Goal: Transaction & Acquisition: Book appointment/travel/reservation

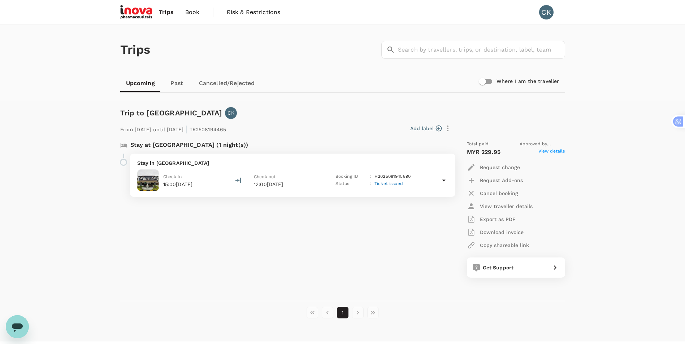
click at [164, 12] on span "Trips" at bounding box center [166, 12] width 15 height 9
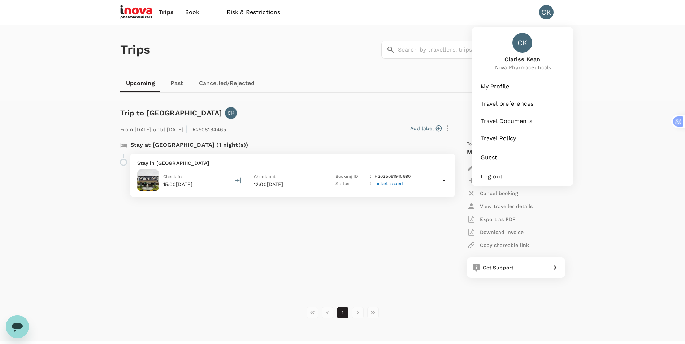
click at [546, 13] on div "CK" at bounding box center [546, 12] width 14 height 14
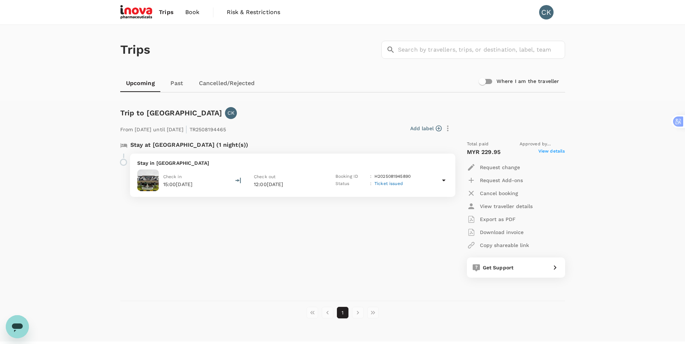
click at [187, 11] on span "Book" at bounding box center [192, 12] width 14 height 9
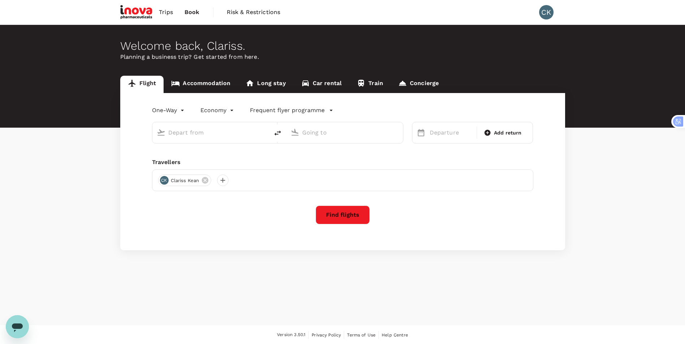
click at [245, 11] on span "Risk & Restrictions" at bounding box center [254, 12] width 54 height 9
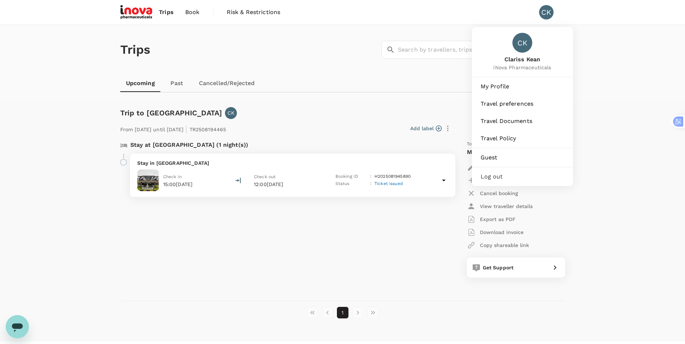
click at [551, 15] on div "CK" at bounding box center [546, 12] width 14 height 14
